Goal: Obtain resource: Download file/media

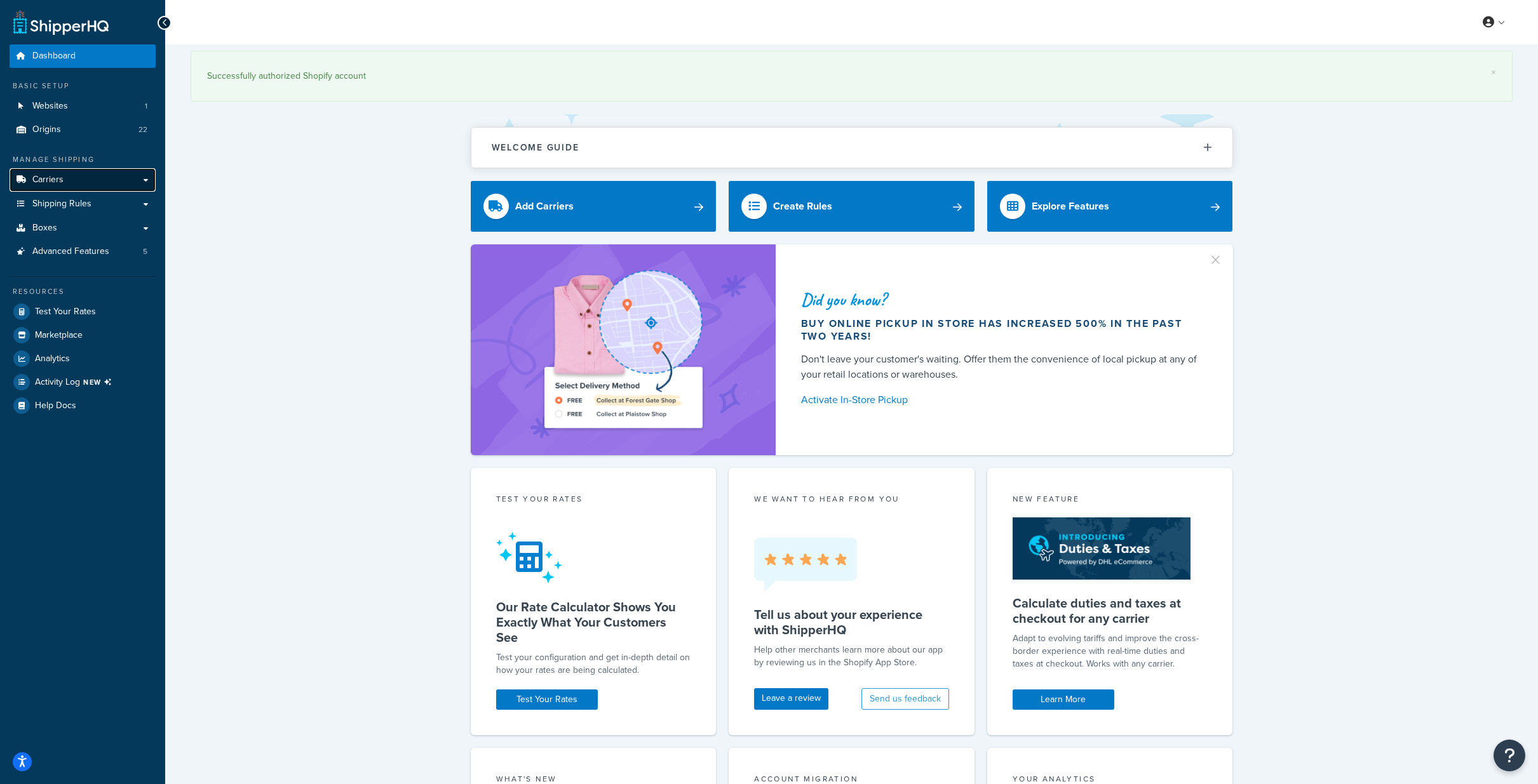
click at [49, 177] on span "Carriers" at bounding box center [48, 180] width 31 height 11
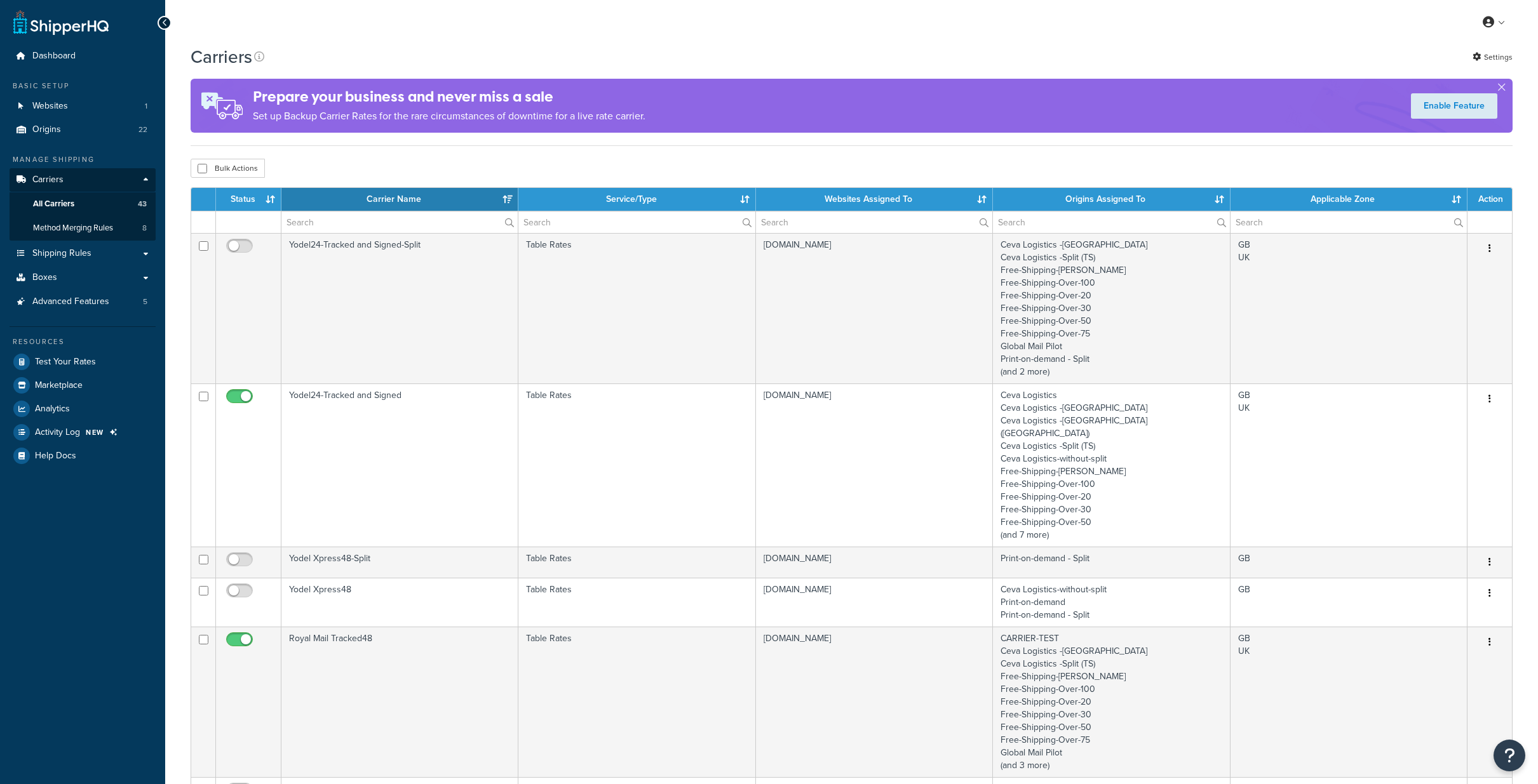
select select "15"
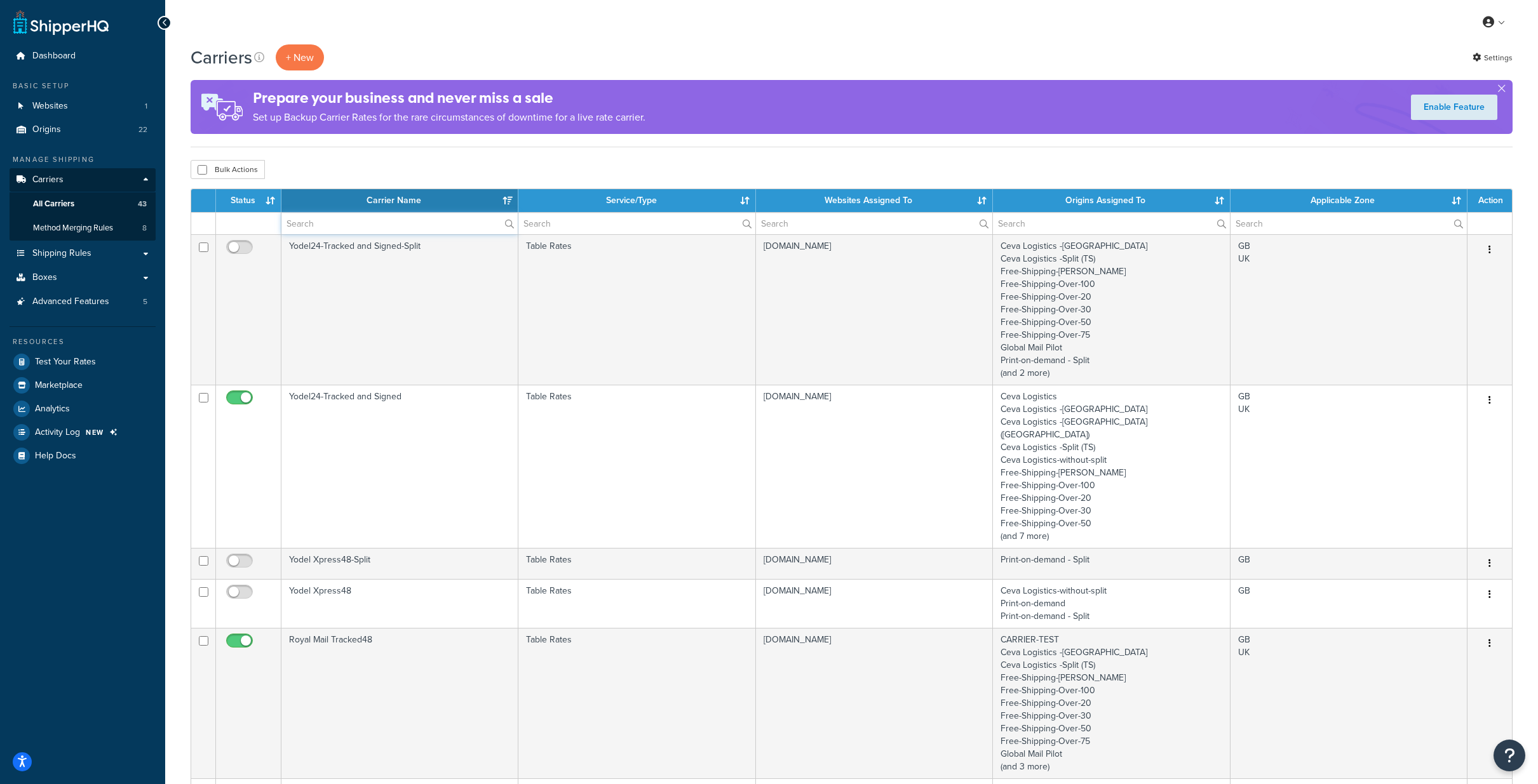
click at [407, 219] on input "text" at bounding box center [399, 224] width 237 height 22
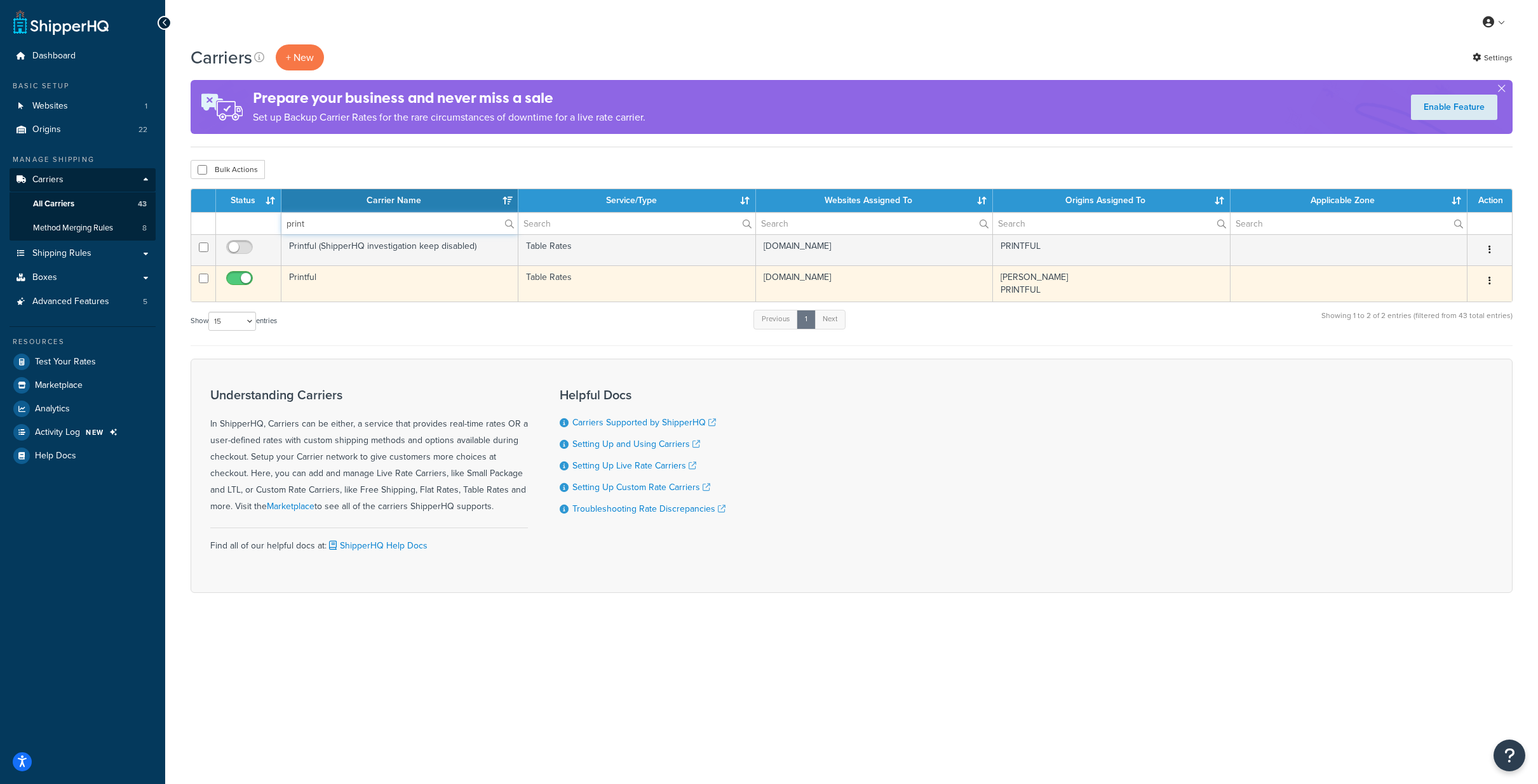
type input "print"
click at [307, 275] on td "Printful" at bounding box center [399, 283] width 237 height 36
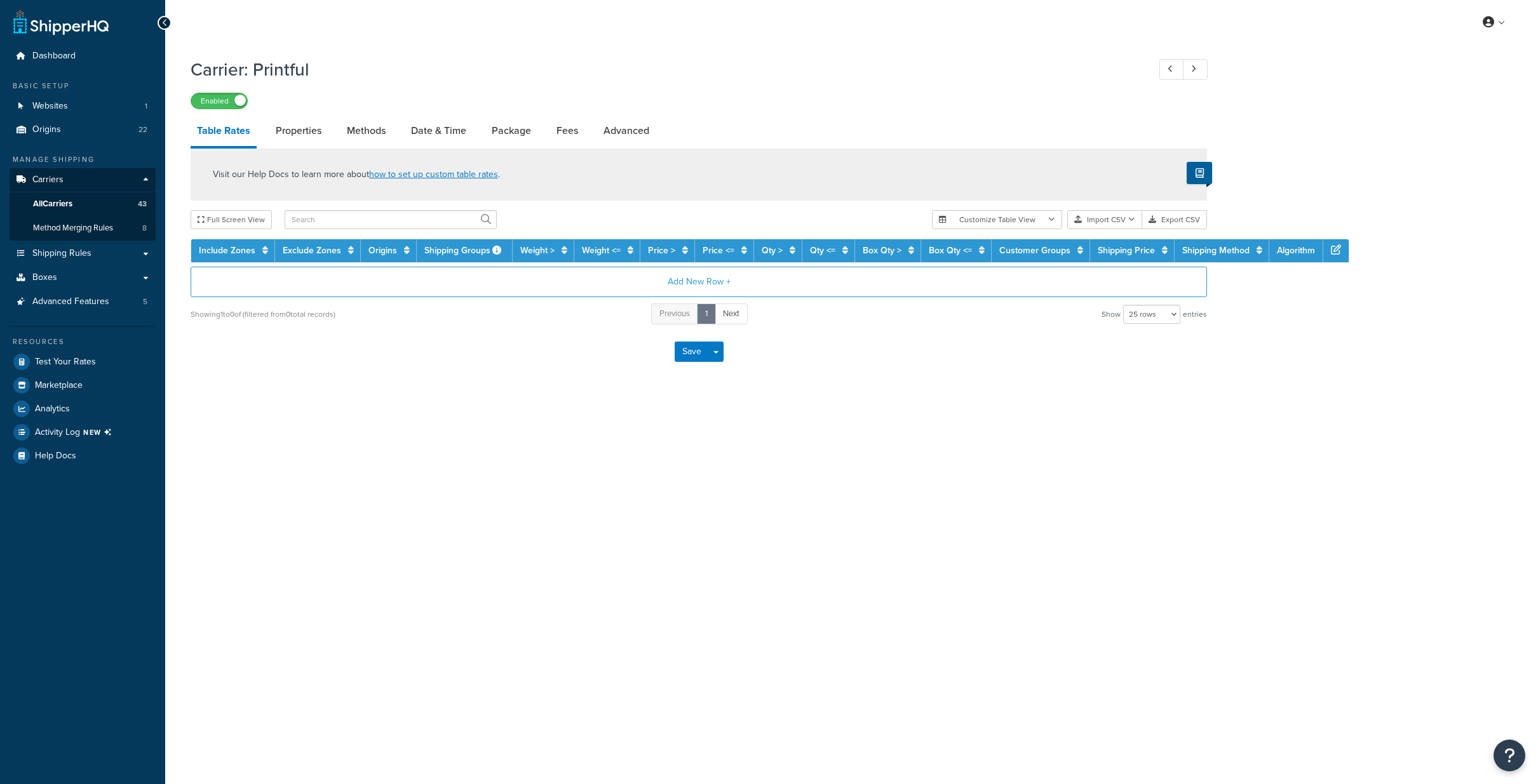
select select "25"
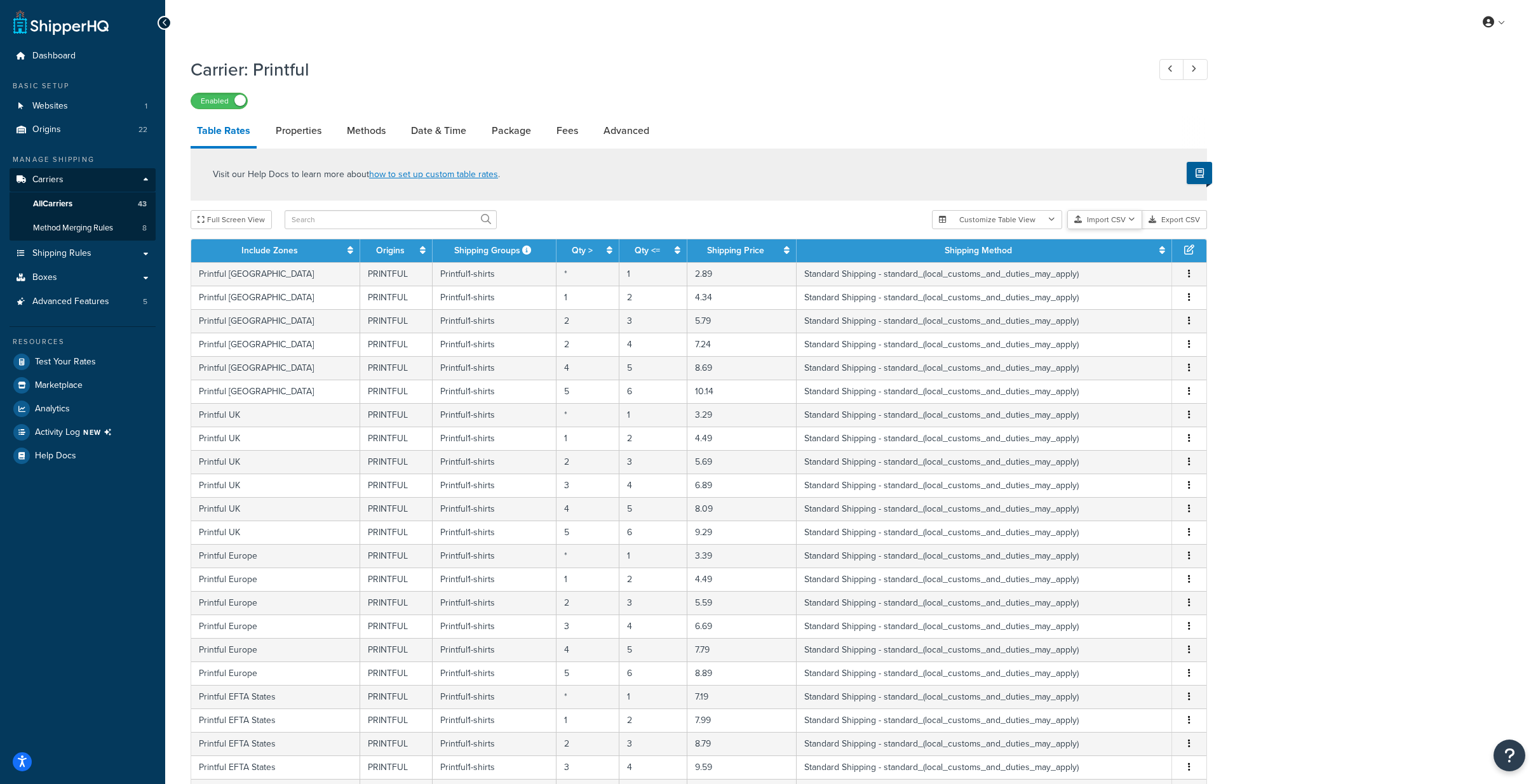
click at [1134, 216] on icon "button" at bounding box center [1131, 219] width 7 height 7
click at [1356, 193] on div "Carrier: Printful Enabled Table Rates Properties Methods Date & Time Package Fe…" at bounding box center [852, 524] width 1373 height 946
click at [1329, 198] on div "Carrier: Printful Enabled Table Rates Properties Methods Date & Time Package Fe…" at bounding box center [852, 524] width 1373 height 946
click at [1281, 206] on div "Carrier: Printful Enabled Table Rates Properties Methods Date & Time Package Fe…" at bounding box center [852, 524] width 1373 height 946
click at [1186, 215] on button "Export CSV" at bounding box center [1174, 219] width 65 height 19
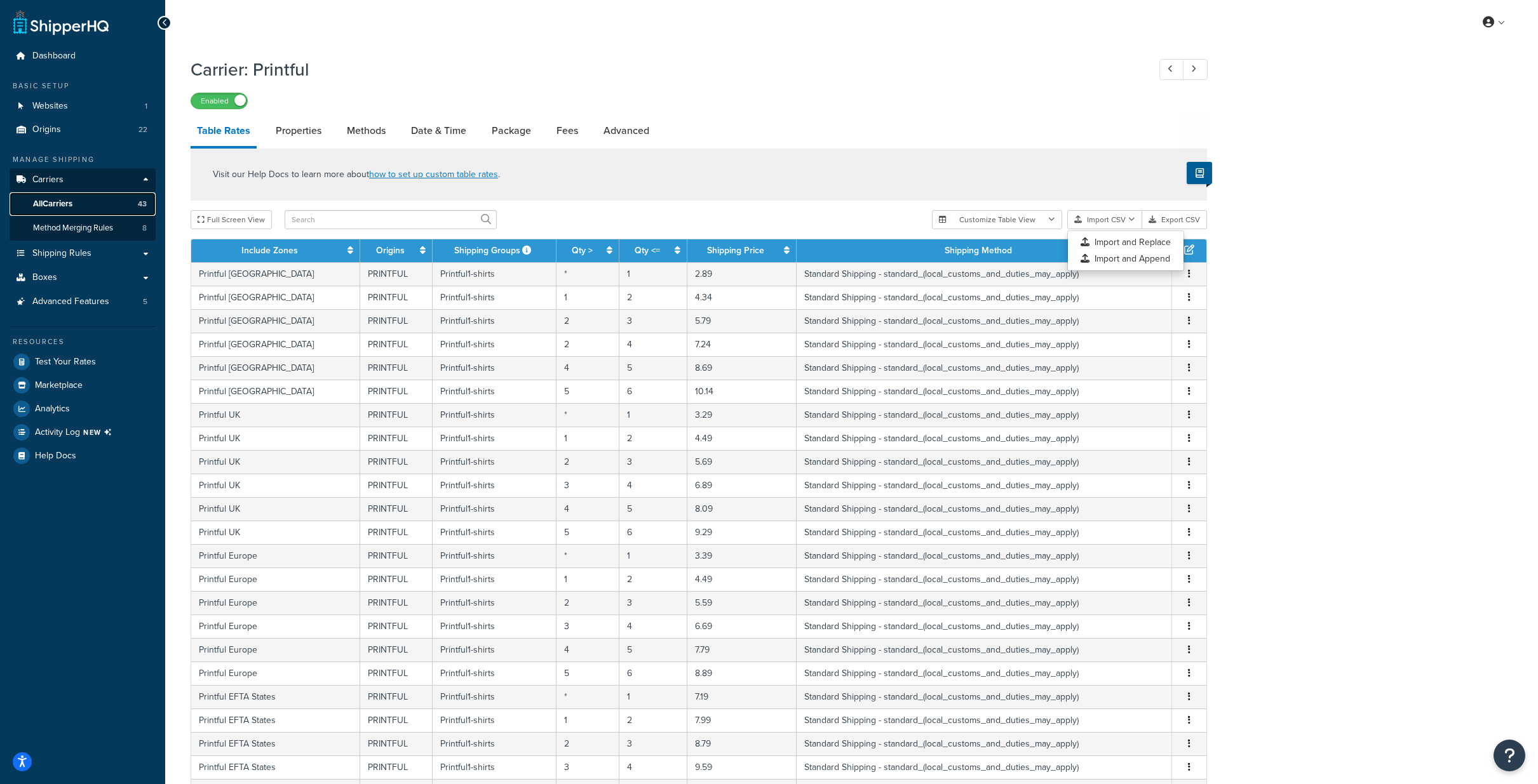
click at [49, 200] on span "All Carriers" at bounding box center [53, 203] width 40 height 11
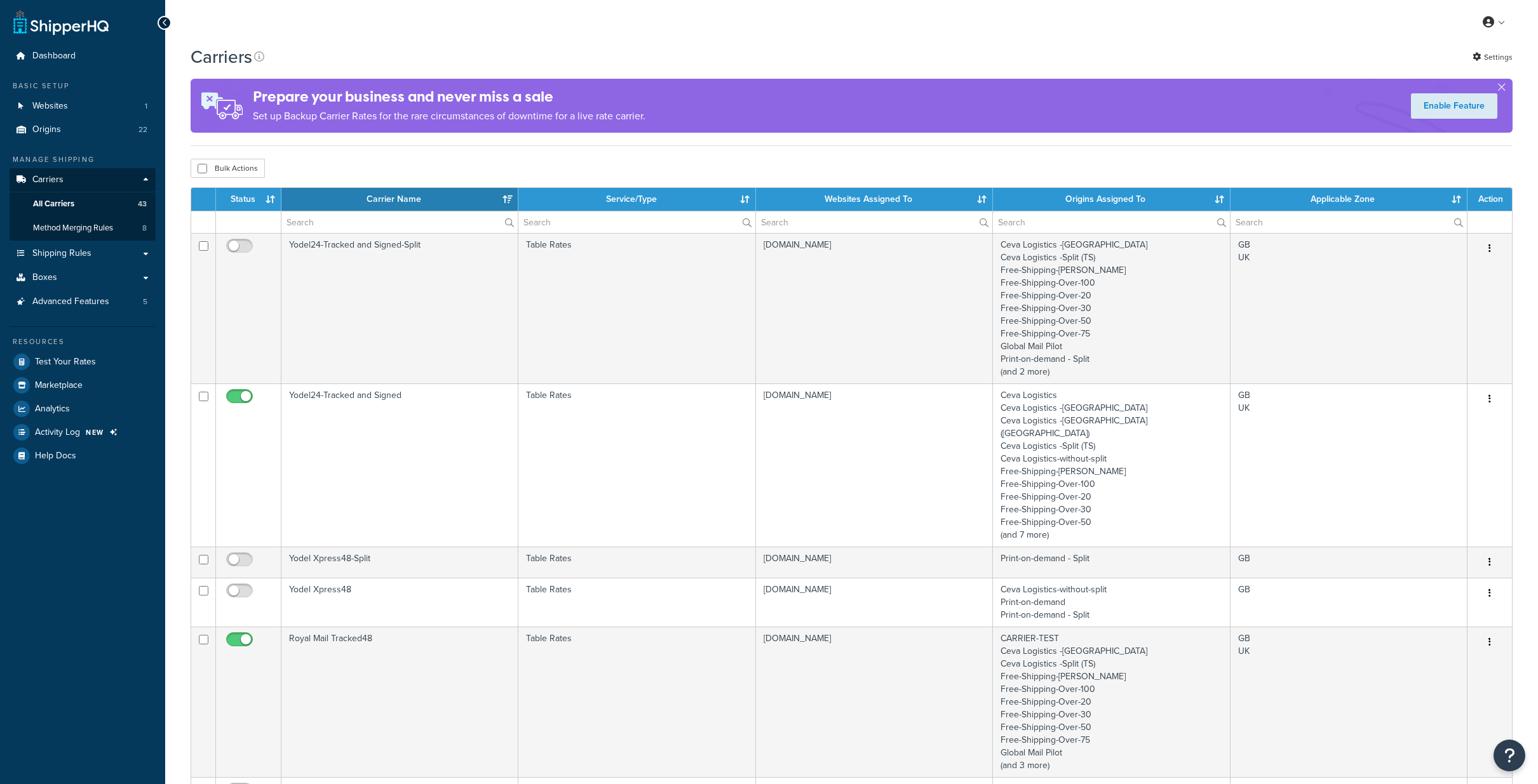
select select "15"
